Goal: Use online tool/utility: Utilize a website feature to perform a specific function

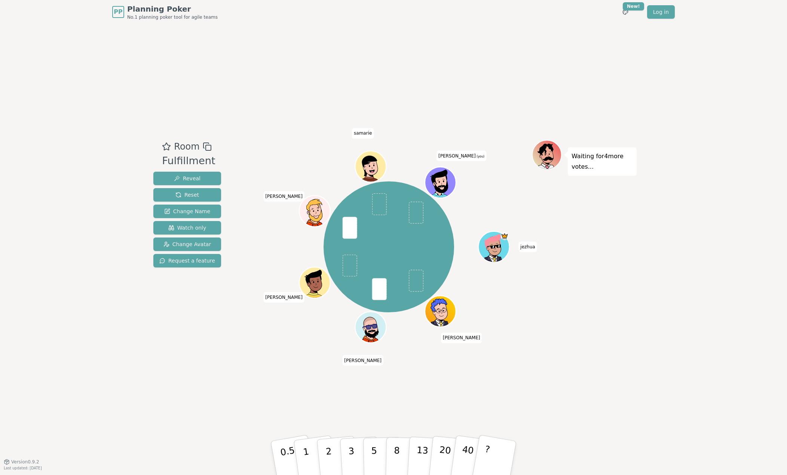
click at [318, 350] on div "Room Fulfillment Reveal Reset Change Name Watch only Change Avatar Request a fe…" at bounding box center [393, 242] width 486 height 437
click at [369, 463] on button "5" at bounding box center [382, 458] width 39 height 57
drag, startPoint x: 308, startPoint y: 373, endPoint x: 306, endPoint y: 367, distance: 6.7
click at [308, 372] on div "Room Fulfillment Reveal Reset Change Name Watch only Change Avatar Request a fe…" at bounding box center [393, 242] width 486 height 437
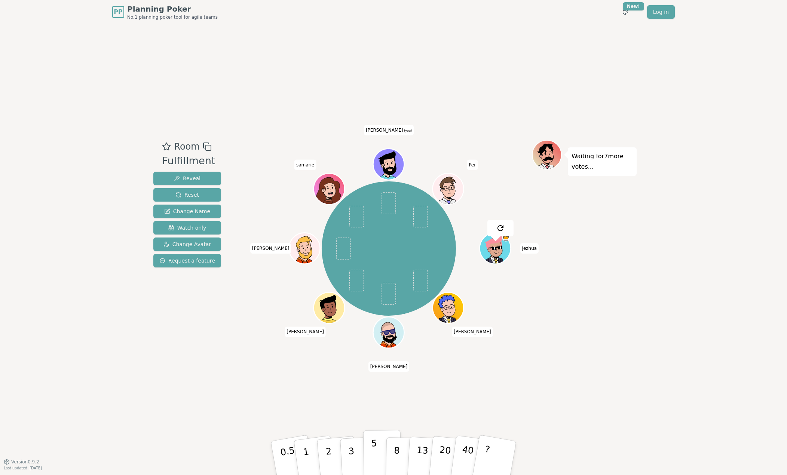
click at [379, 465] on button "5" at bounding box center [382, 458] width 39 height 57
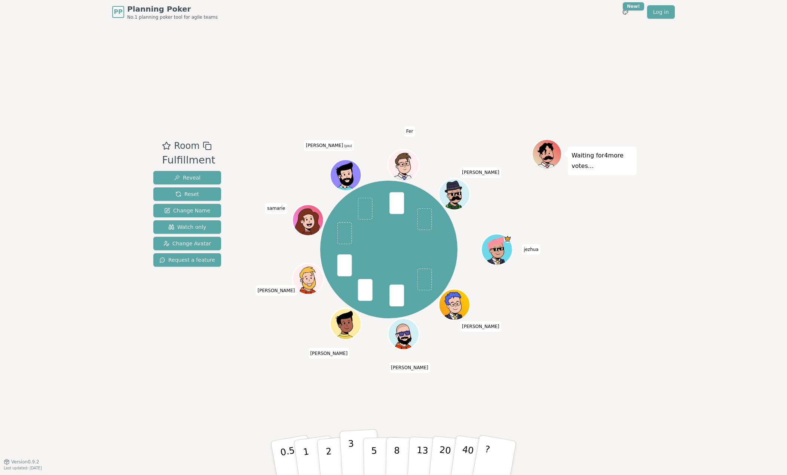
click at [354, 449] on button "3" at bounding box center [359, 458] width 41 height 58
click at [336, 446] on button "2" at bounding box center [337, 457] width 43 height 59
click at [354, 446] on div "3" at bounding box center [360, 457] width 24 height 27
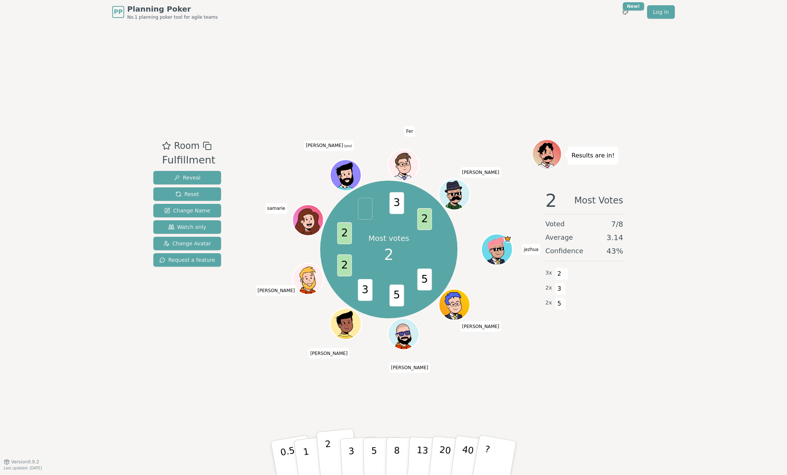
click at [332, 445] on button "2" at bounding box center [337, 457] width 43 height 59
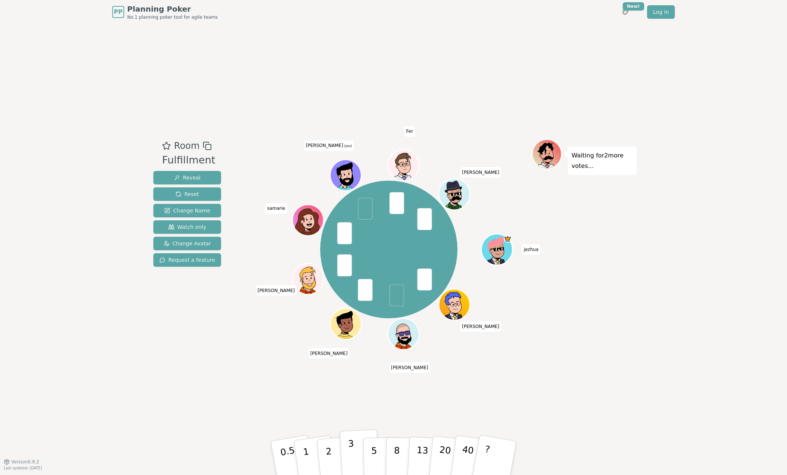
click at [356, 457] on button "3" at bounding box center [359, 458] width 41 height 58
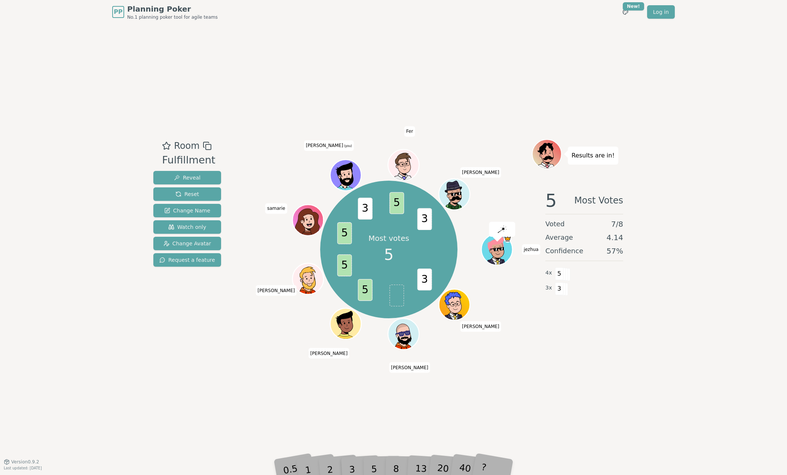
click at [395, 460] on div "8" at bounding box center [404, 458] width 23 height 27
click at [387, 462] on div "5" at bounding box center [382, 458] width 23 height 27
click at [382, 467] on div "5" at bounding box center [382, 458] width 23 height 27
click at [384, 467] on div "5" at bounding box center [382, 458] width 23 height 27
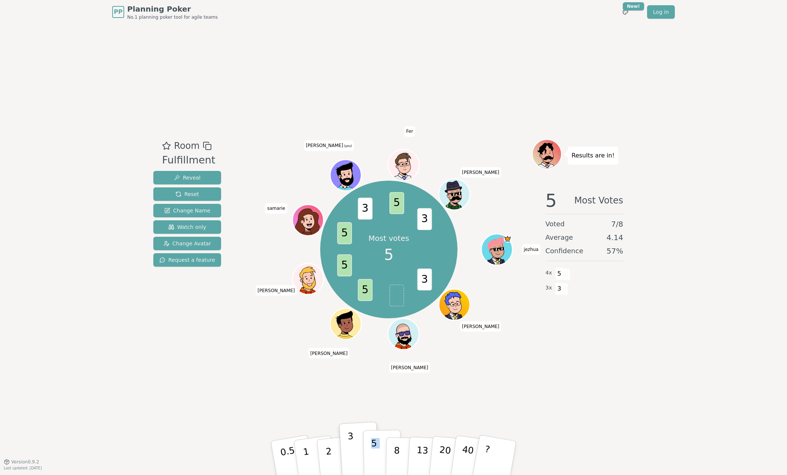
click at [381, 466] on button "5" at bounding box center [382, 458] width 39 height 57
